Goal: Information Seeking & Learning: Learn about a topic

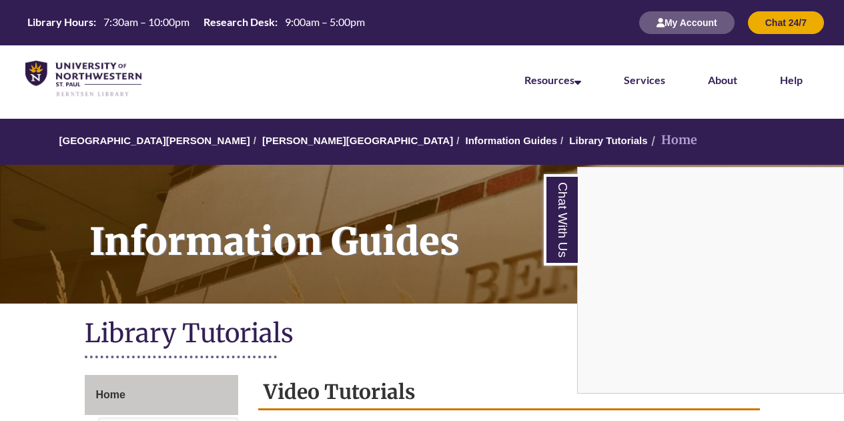
scroll to position [315, 0]
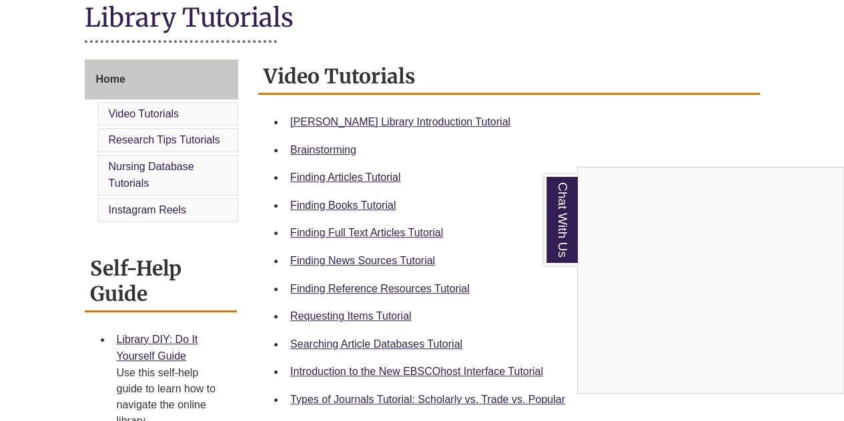
click at [395, 289] on div "Chat With Us" at bounding box center [422, 210] width 844 height 421
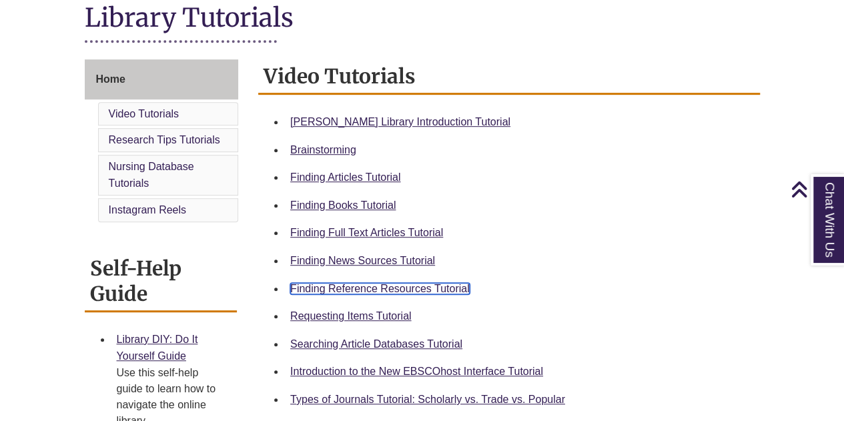
click at [395, 286] on link "Finding Reference Resources Tutorial" at bounding box center [379, 288] width 179 height 11
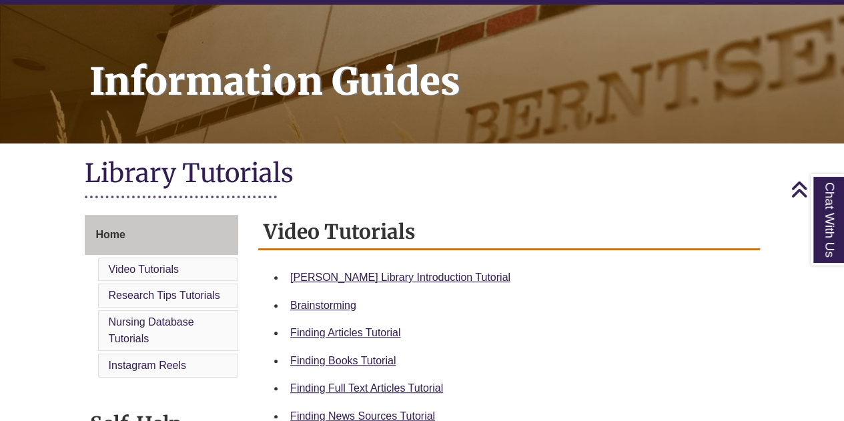
scroll to position [0, 0]
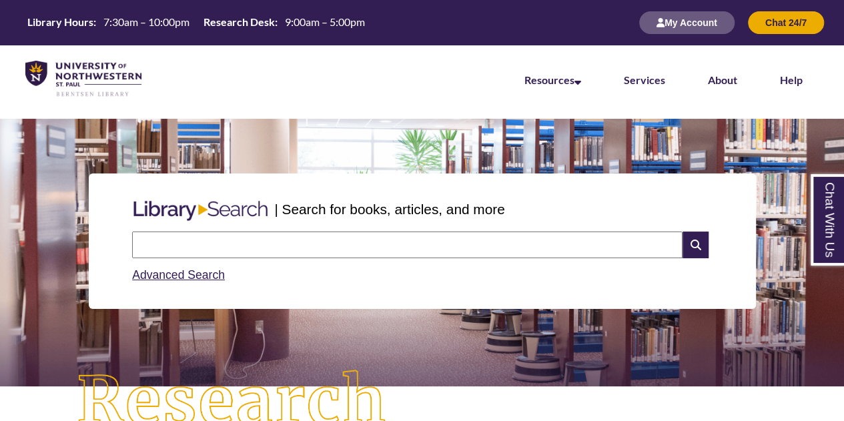
click at [455, 235] on input "text" at bounding box center [407, 244] width 550 height 27
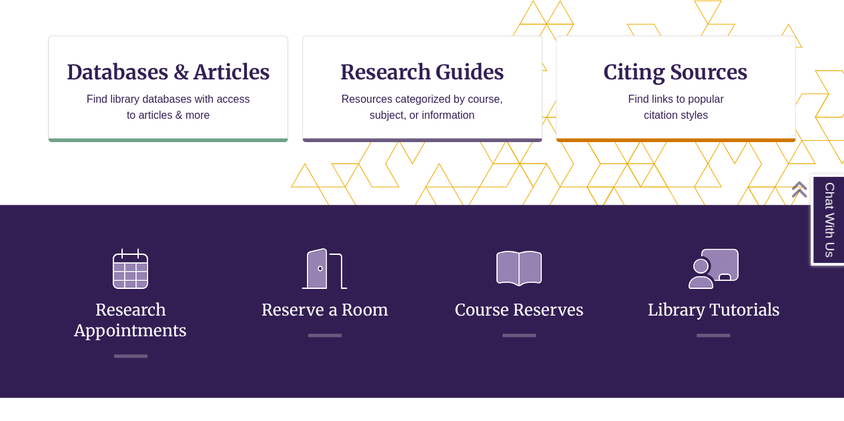
scroll to position [462, 0]
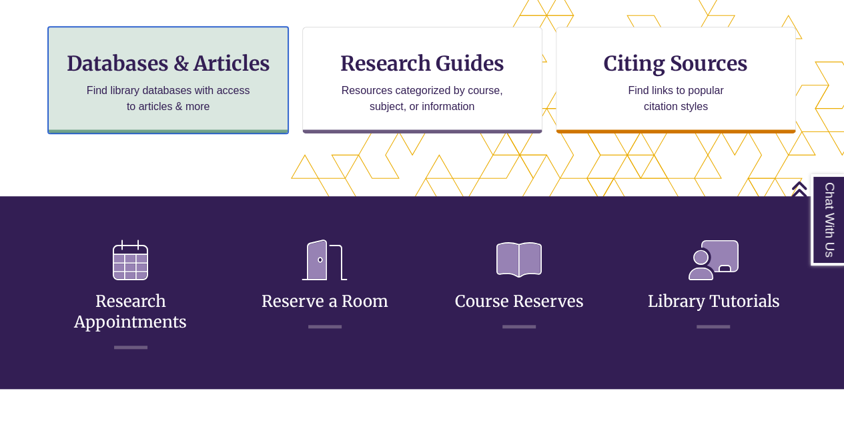
click at [224, 99] on p "Find library databases with access to articles & more" at bounding box center [168, 99] width 174 height 32
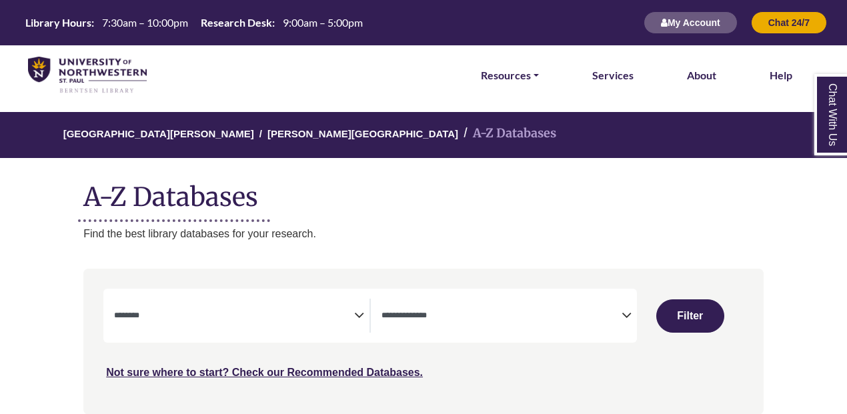
select select "Database Subject Filter"
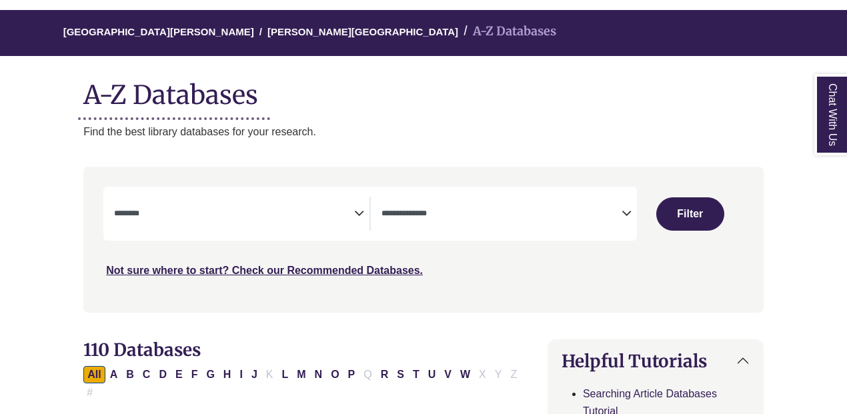
scroll to position [103, 0]
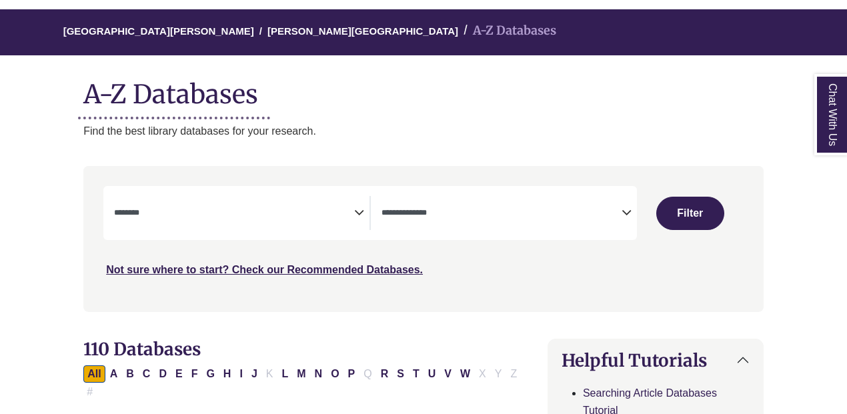
click at [395, 215] on textarea "Search" at bounding box center [501, 214] width 240 height 11
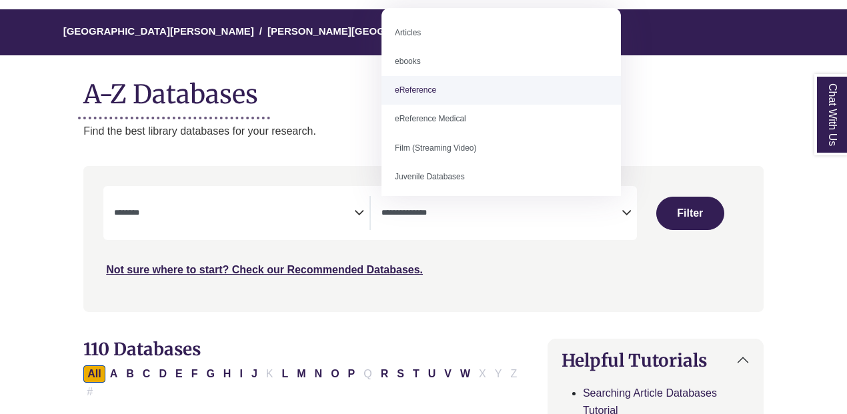
select select "*****"
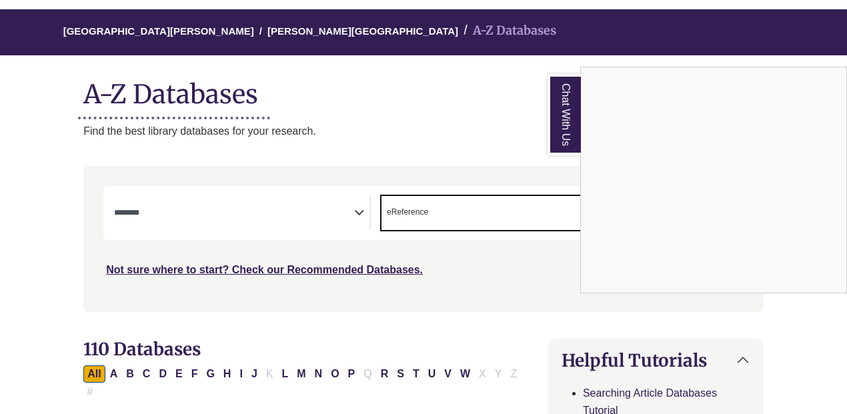
click at [231, 211] on div "Chat With Us" at bounding box center [423, 207] width 847 height 414
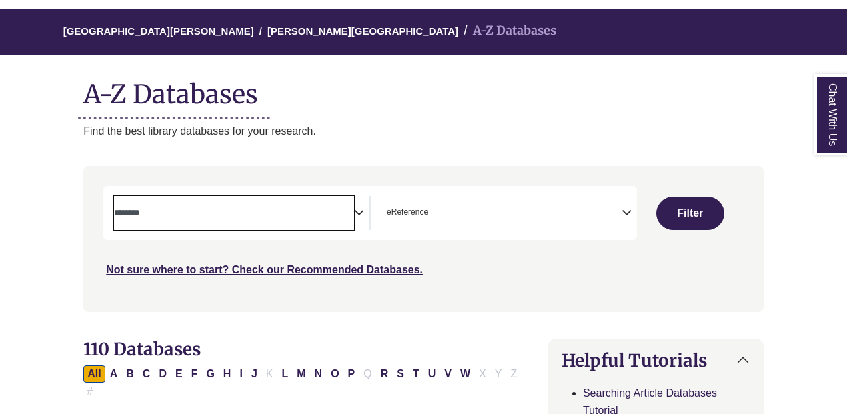
click at [231, 211] on textarea "Search" at bounding box center [234, 214] width 240 height 11
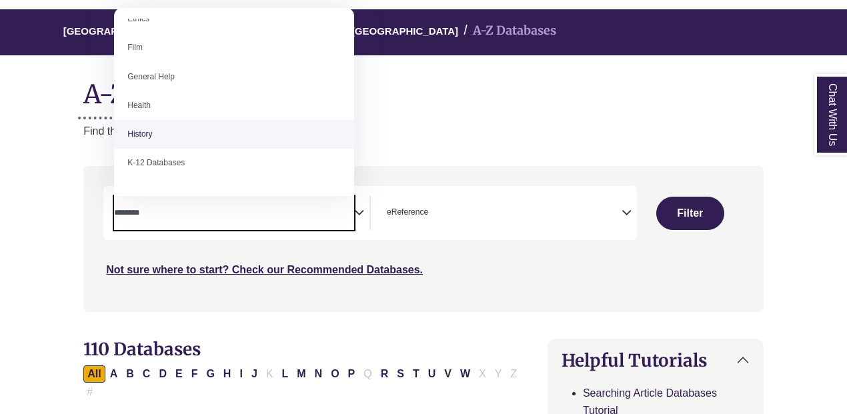
scroll to position [535, 0]
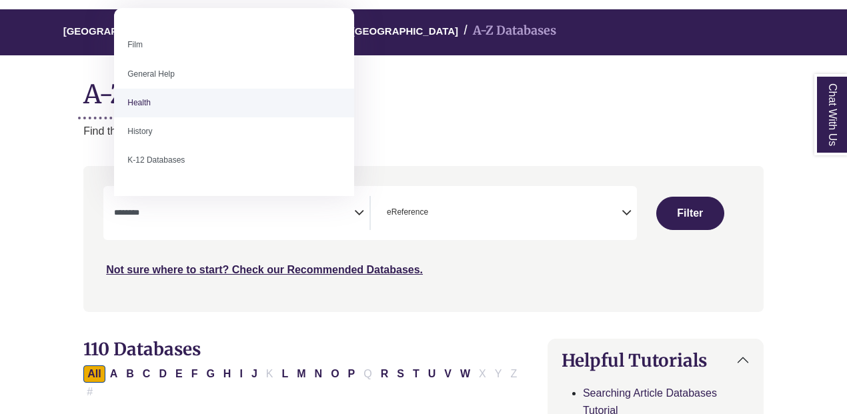
select select "*****"
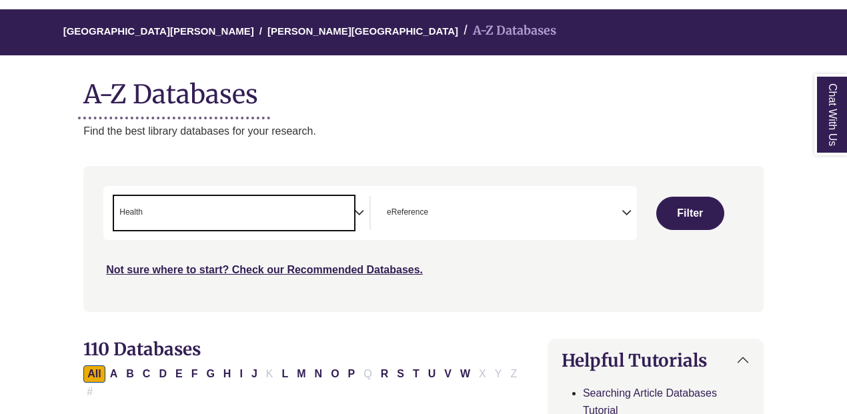
scroll to position [275, 0]
click at [291, 213] on span "× Health" at bounding box center [234, 213] width 240 height 34
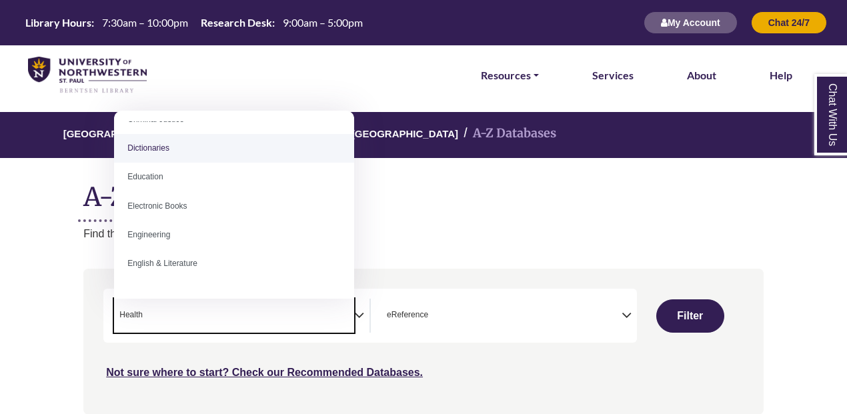
scroll to position [39, 0]
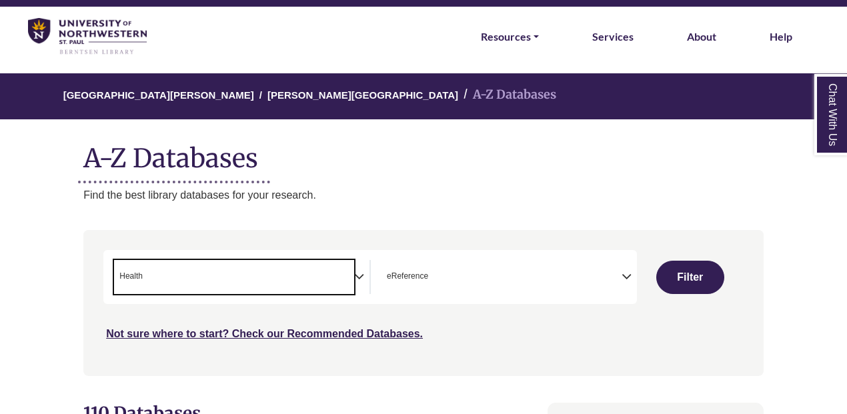
click at [440, 171] on h1 "A-Z Databases" at bounding box center [423, 153] width 680 height 41
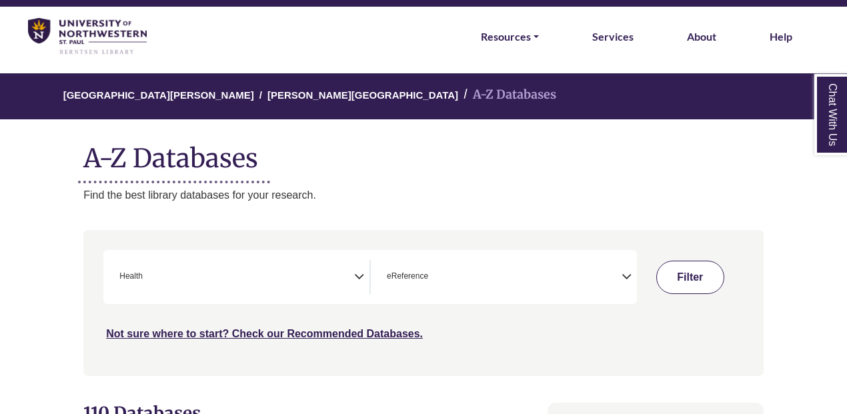
click at [688, 261] on button "Filter" at bounding box center [690, 277] width 68 height 33
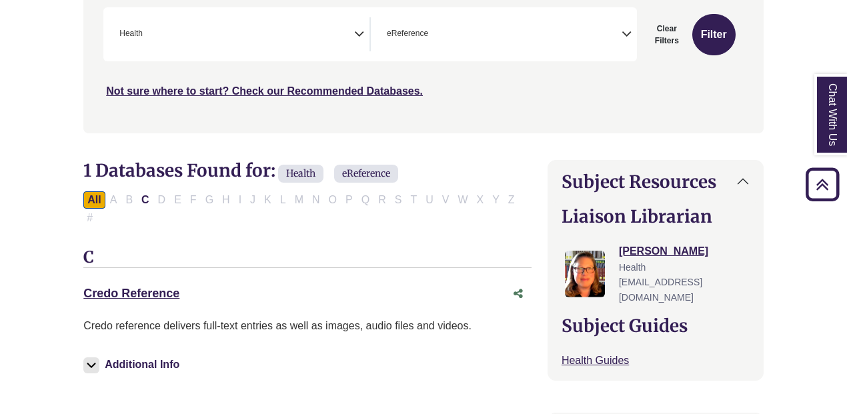
scroll to position [278, 0]
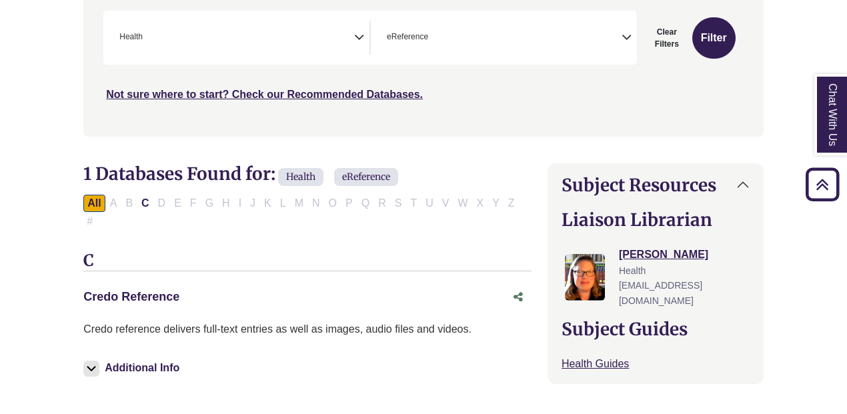
click at [129, 290] on link "Credo Reference This link opens in a new window" at bounding box center [131, 296] width 96 height 13
click at [152, 290] on link "Credo Reference This link opens in a new window" at bounding box center [131, 296] width 96 height 13
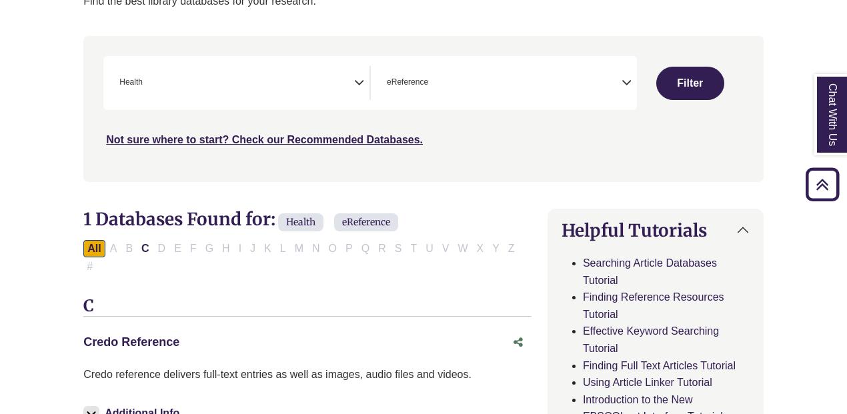
select select "Database Subject Filter"
select select "Database Types Filter"
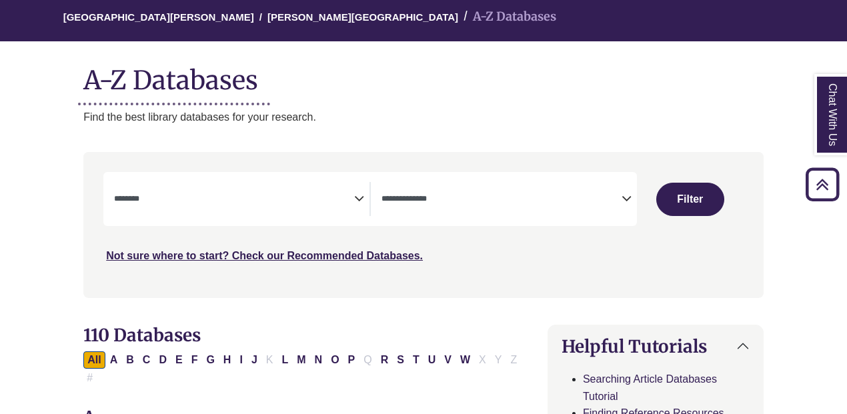
scroll to position [39, 0]
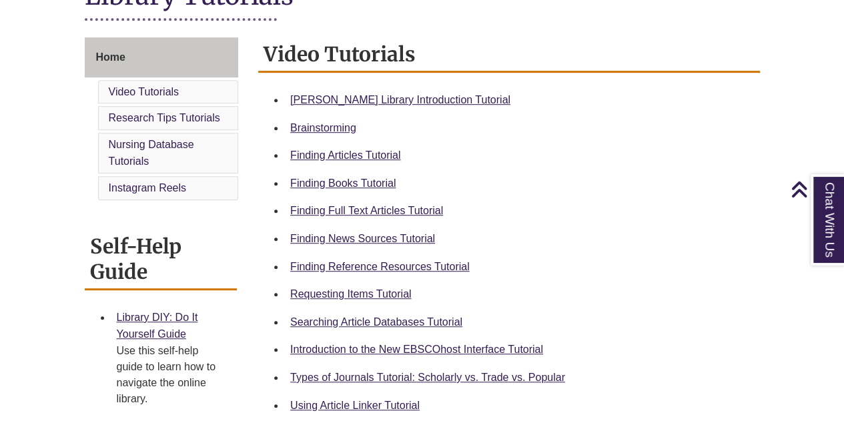
scroll to position [339, 0]
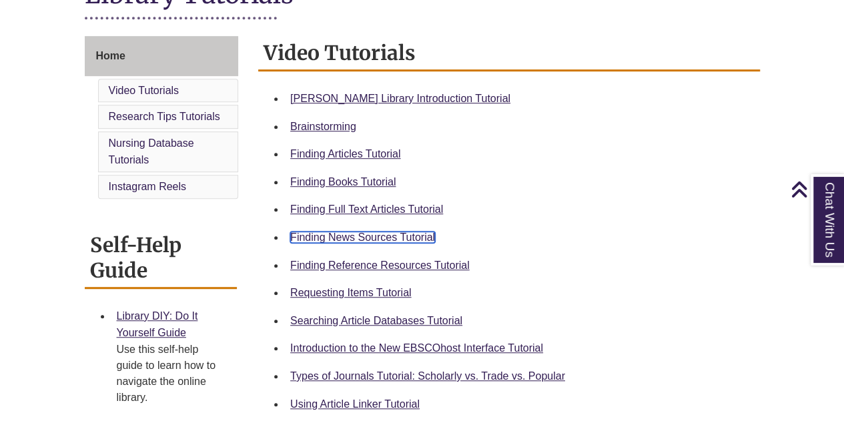
click at [383, 239] on link "Finding News Sources Tutorial" at bounding box center [362, 236] width 145 height 11
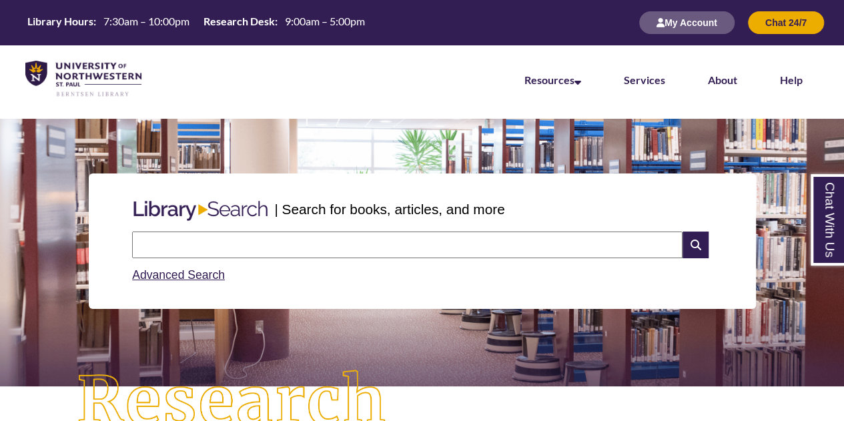
click at [335, 255] on input "text" at bounding box center [407, 244] width 550 height 27
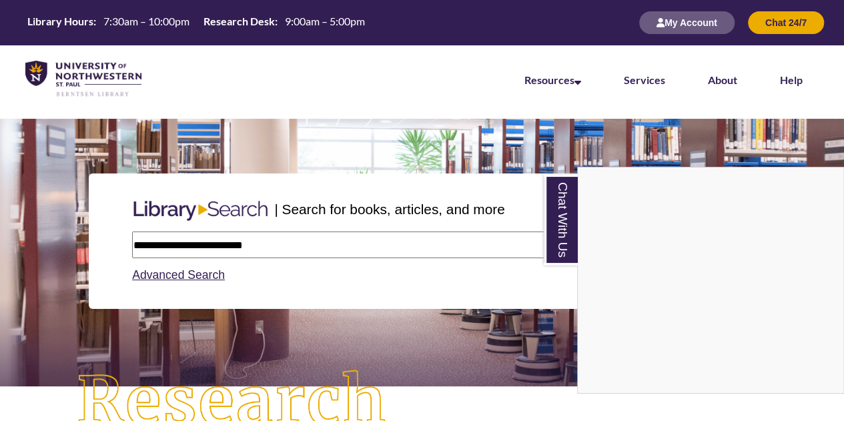
type input "**********"
